Goal: Task Accomplishment & Management: Manage account settings

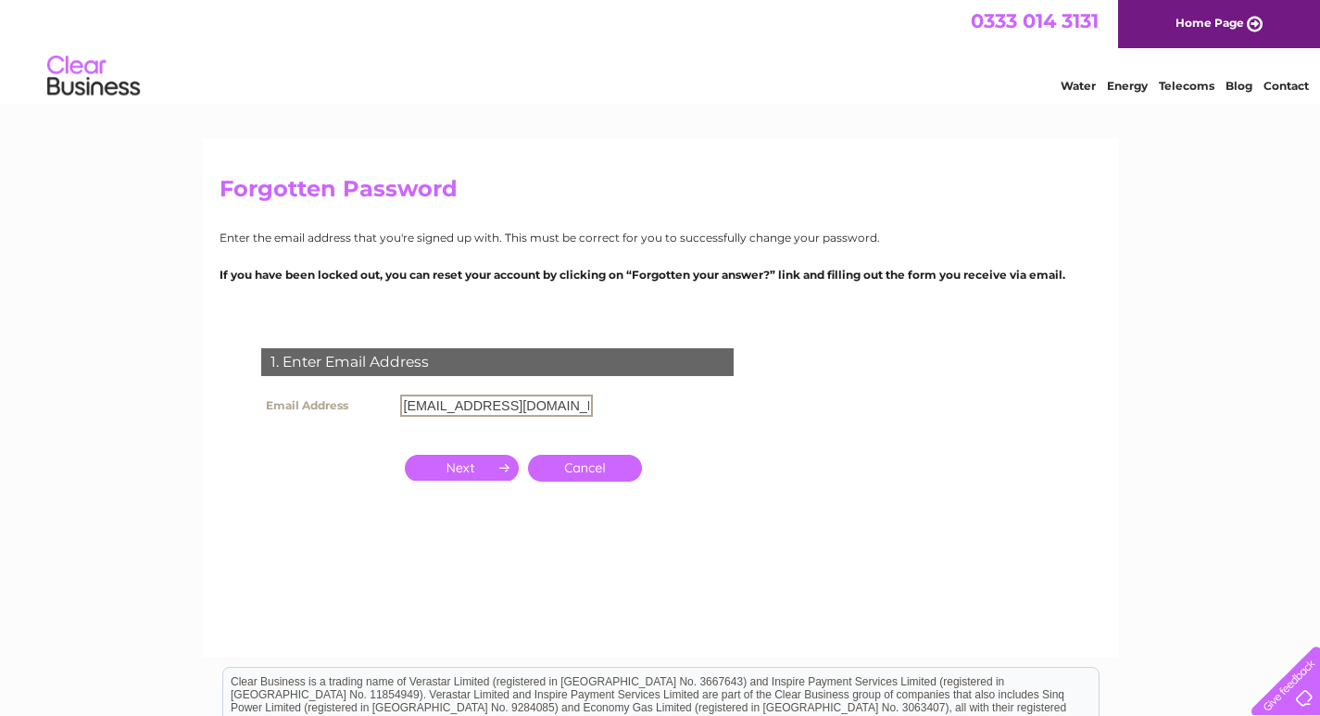
drag, startPoint x: 561, startPoint y: 411, endPoint x: 395, endPoint y: 395, distance: 166.5
click at [396, 395] on td "[EMAIL_ADDRESS][DOMAIN_NAME]" at bounding box center [496, 405] width 202 height 31
paste input "CB448108"
type input "CB448108"
drag, startPoint x: 495, startPoint y: 411, endPoint x: 244, endPoint y: 398, distance: 251.3
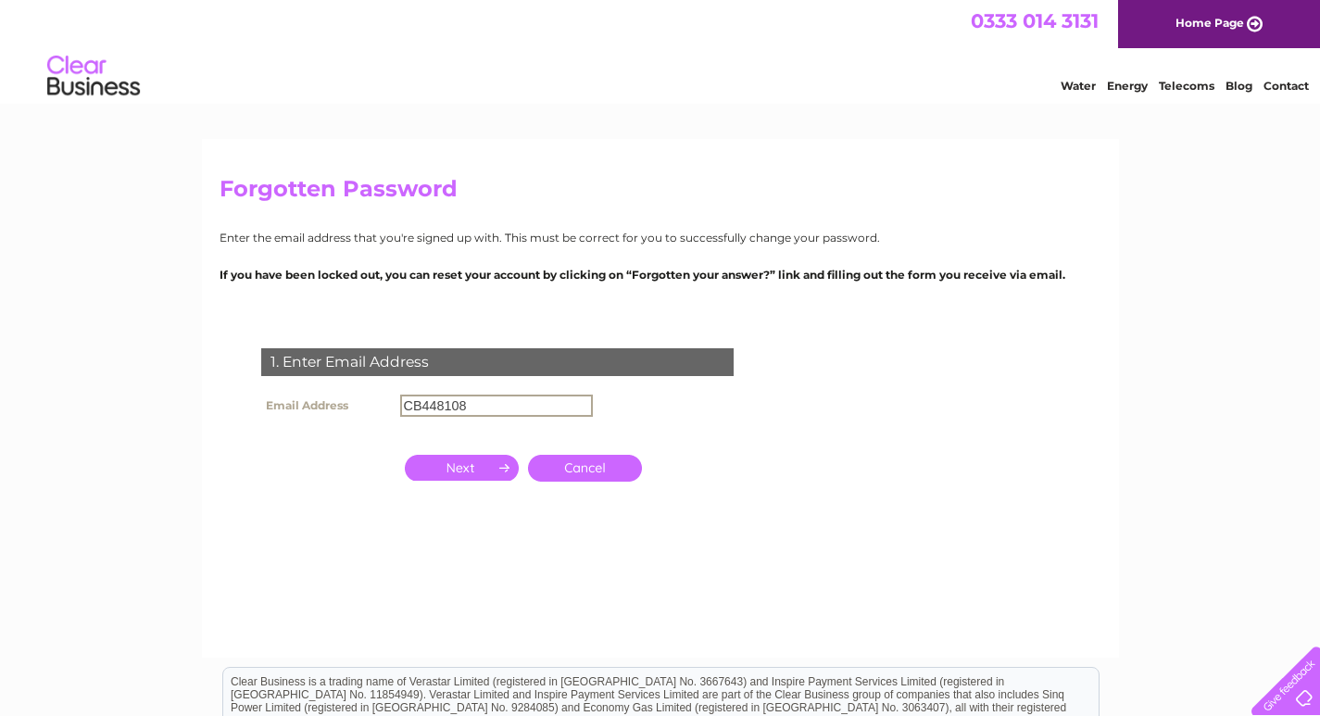
click at [244, 398] on div "1. Enter Email Address Email Address CB448108 Cancel" at bounding box center [501, 450] width 563 height 241
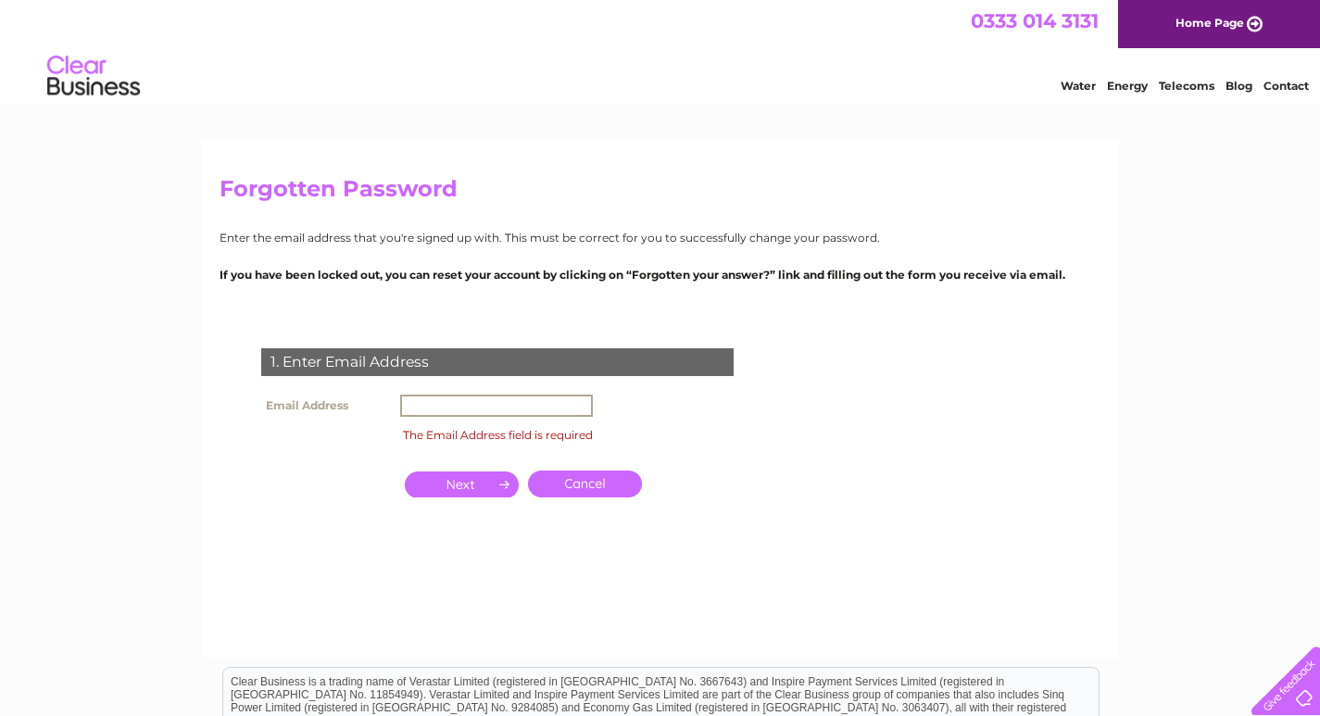
paste input "[EMAIL_ADDRESS][DOMAIN_NAME]"
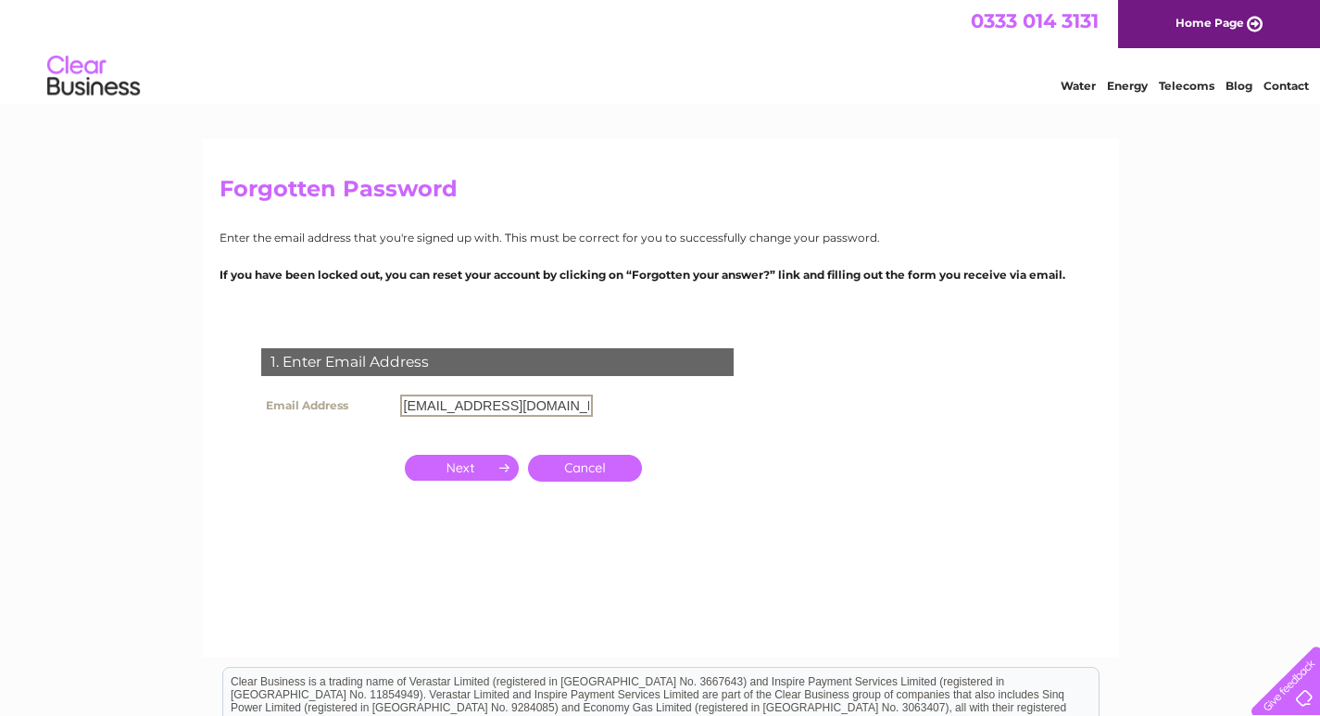
type input "[EMAIL_ADDRESS][DOMAIN_NAME]"
click at [458, 471] on input "button" at bounding box center [462, 466] width 114 height 26
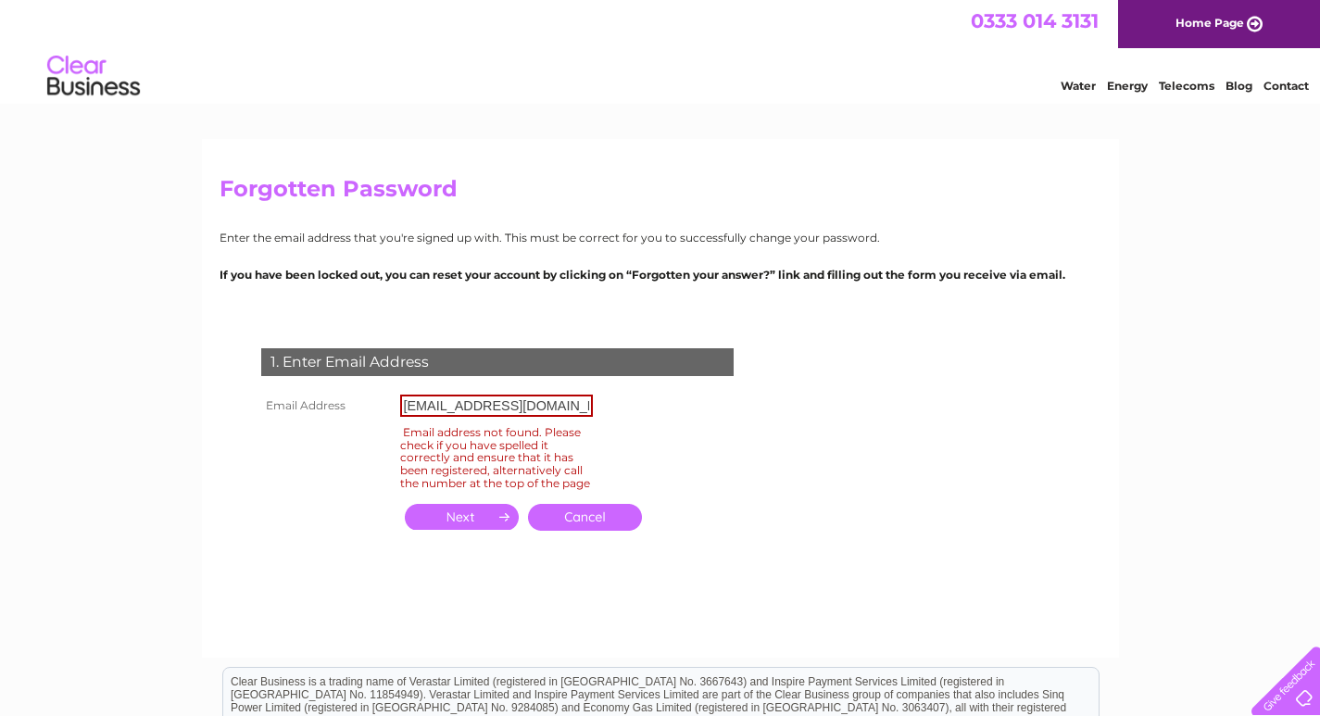
click at [437, 527] on input "button" at bounding box center [462, 517] width 114 height 26
click at [453, 526] on input "button" at bounding box center [462, 517] width 114 height 26
click at [458, 522] on input "button" at bounding box center [462, 517] width 114 height 26
